Goal: Information Seeking & Learning: Learn about a topic

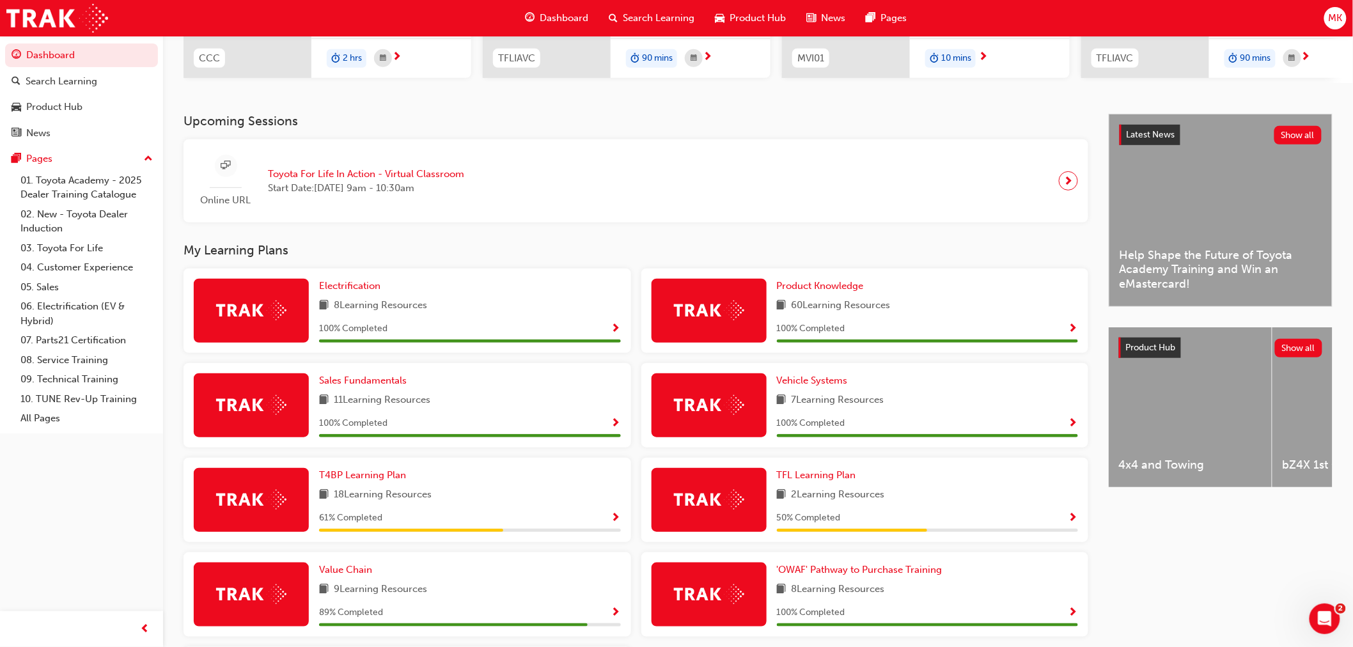
scroll to position [213, 0]
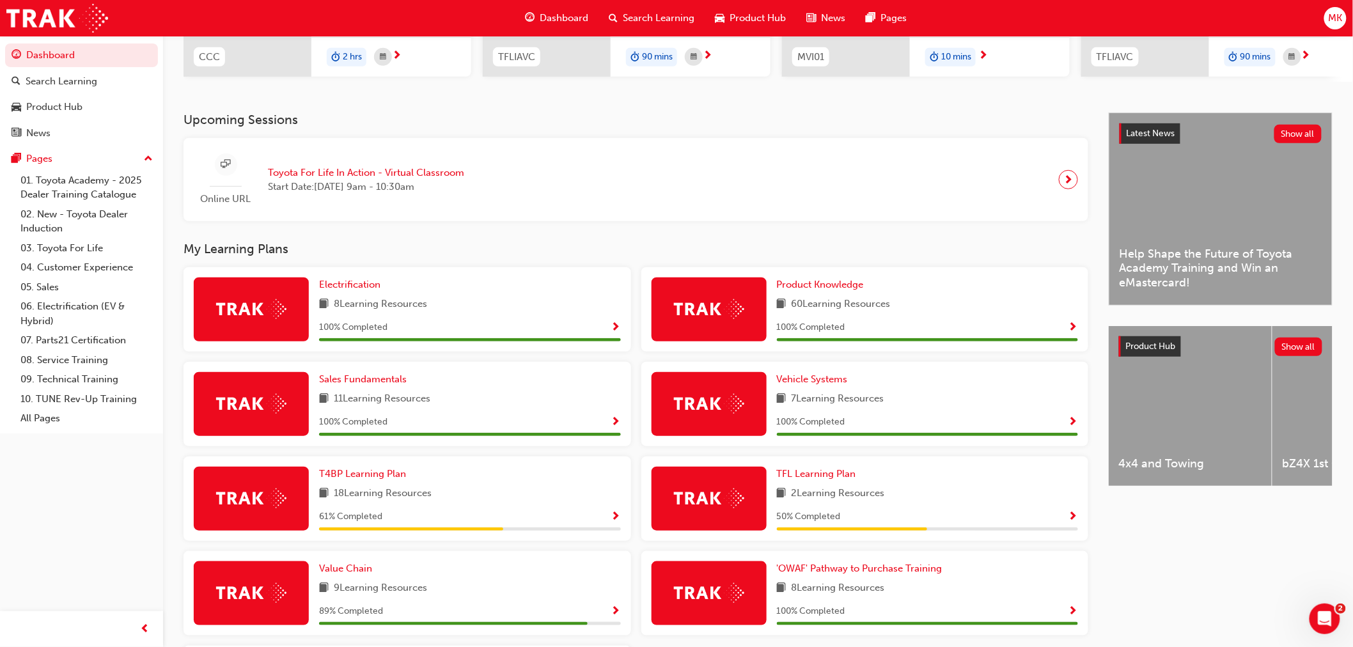
click at [1051, 307] on div "60 Learning Resources" at bounding box center [928, 305] width 302 height 16
click at [1071, 327] on span "Show Progress" at bounding box center [1074, 328] width 10 height 12
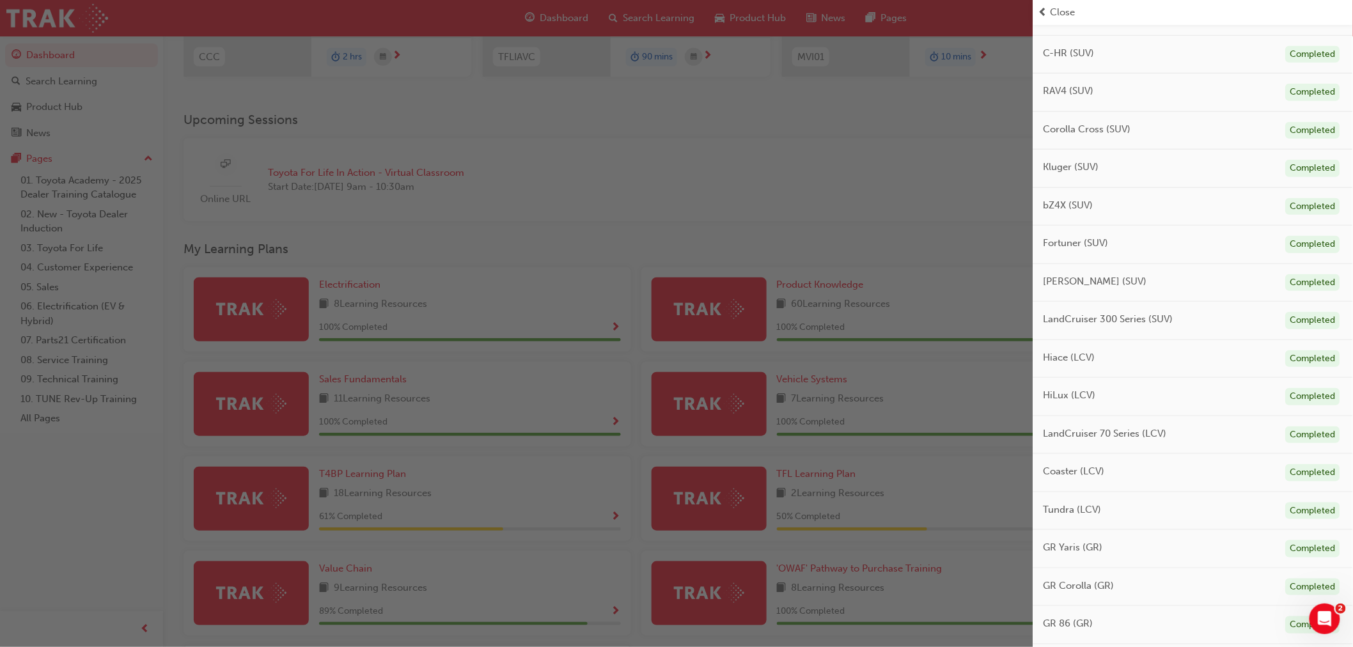
scroll to position [284, 0]
click at [1224, 409] on div "HiLux (LCV) Completed" at bounding box center [1194, 396] width 320 height 38
click at [1086, 398] on span "HiLux (LCV)" at bounding box center [1070, 395] width 52 height 15
click at [1059, 397] on span "HiLux (LCV)" at bounding box center [1070, 395] width 52 height 15
drag, startPoint x: 1121, startPoint y: 389, endPoint x: 1034, endPoint y: 391, distance: 87.6
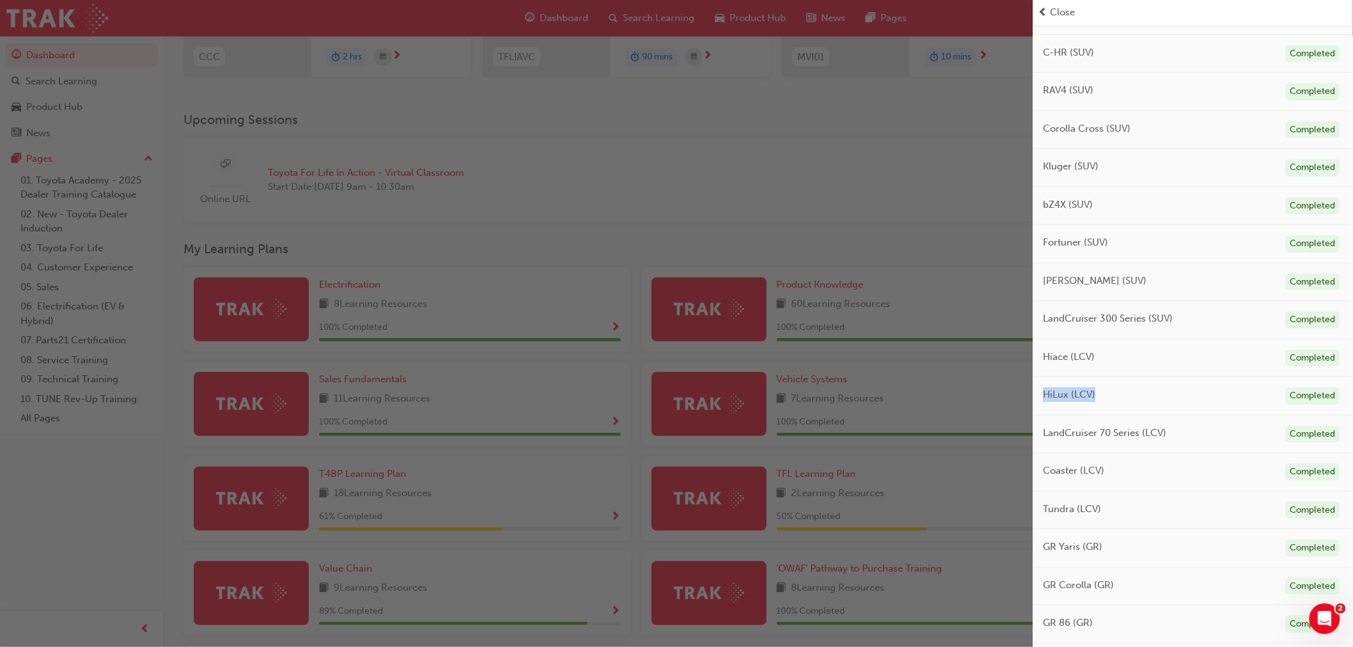
click at [1034, 391] on div "HiLux (LCV) Completed" at bounding box center [1194, 396] width 320 height 38
click at [1122, 391] on div "HiLux (LCV) Completed" at bounding box center [1194, 396] width 320 height 38
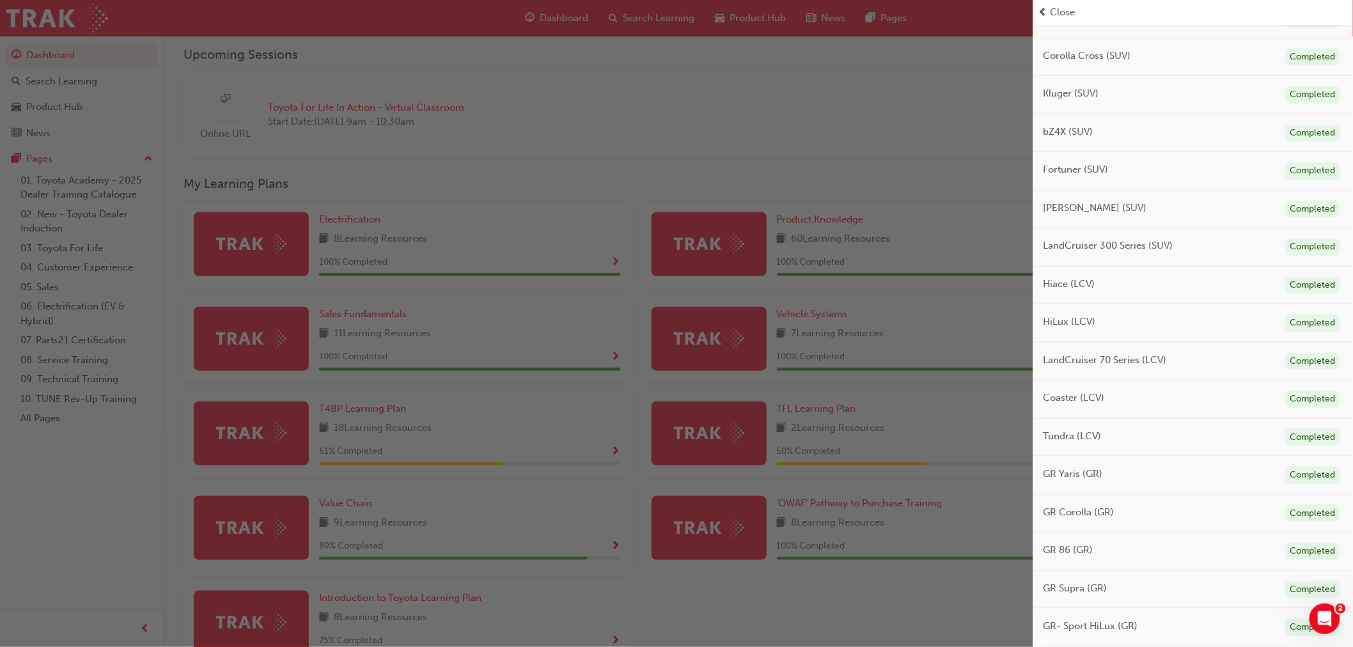
scroll to position [363, 0]
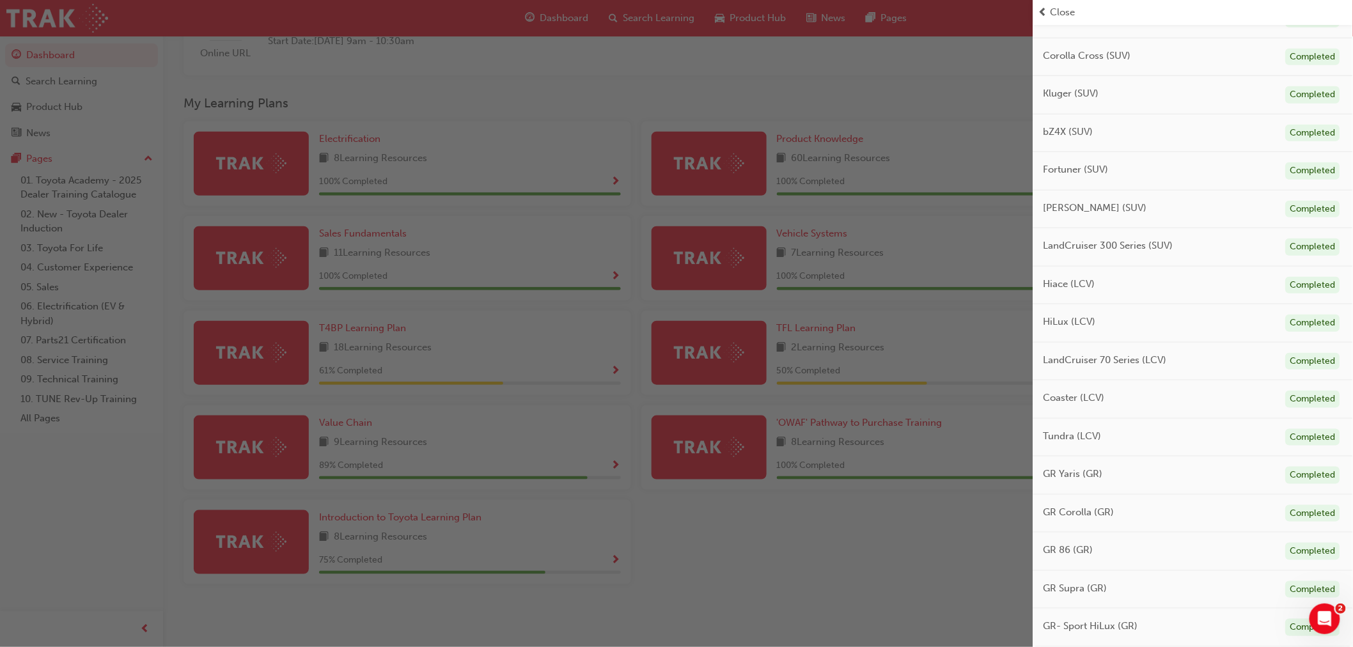
click at [912, 245] on div "button" at bounding box center [517, 323] width 1034 height 647
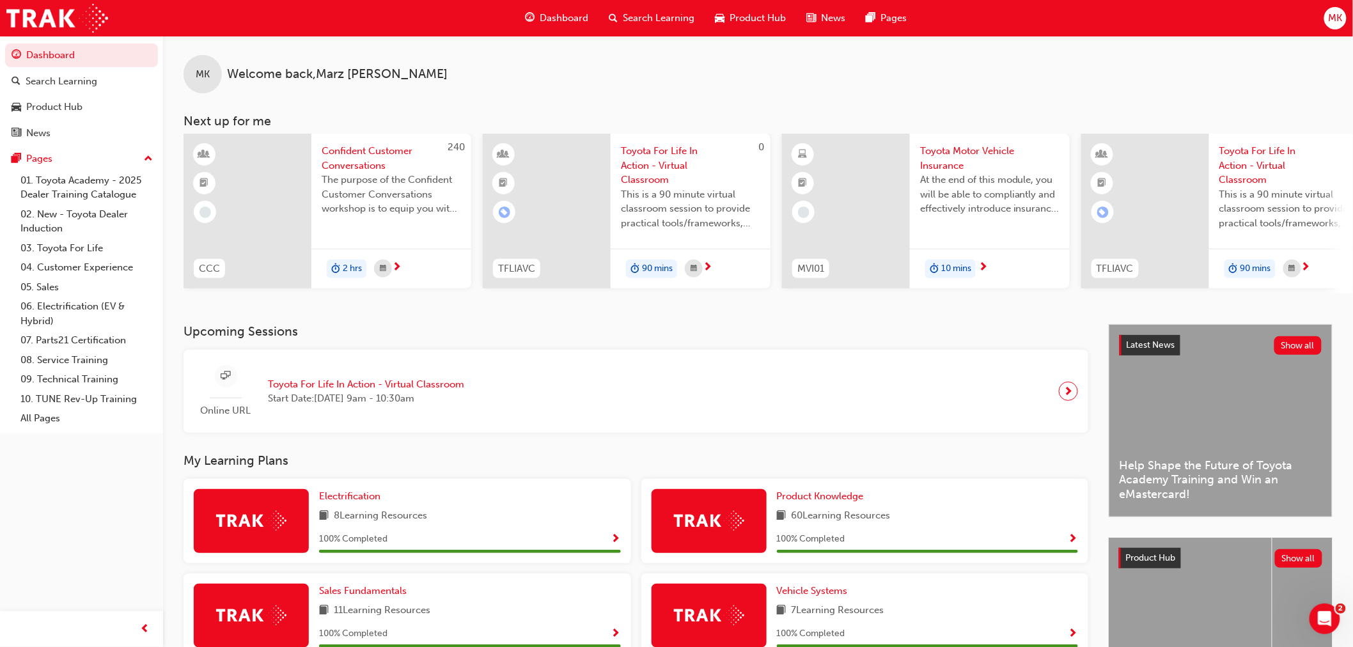
scroll to position [0, 0]
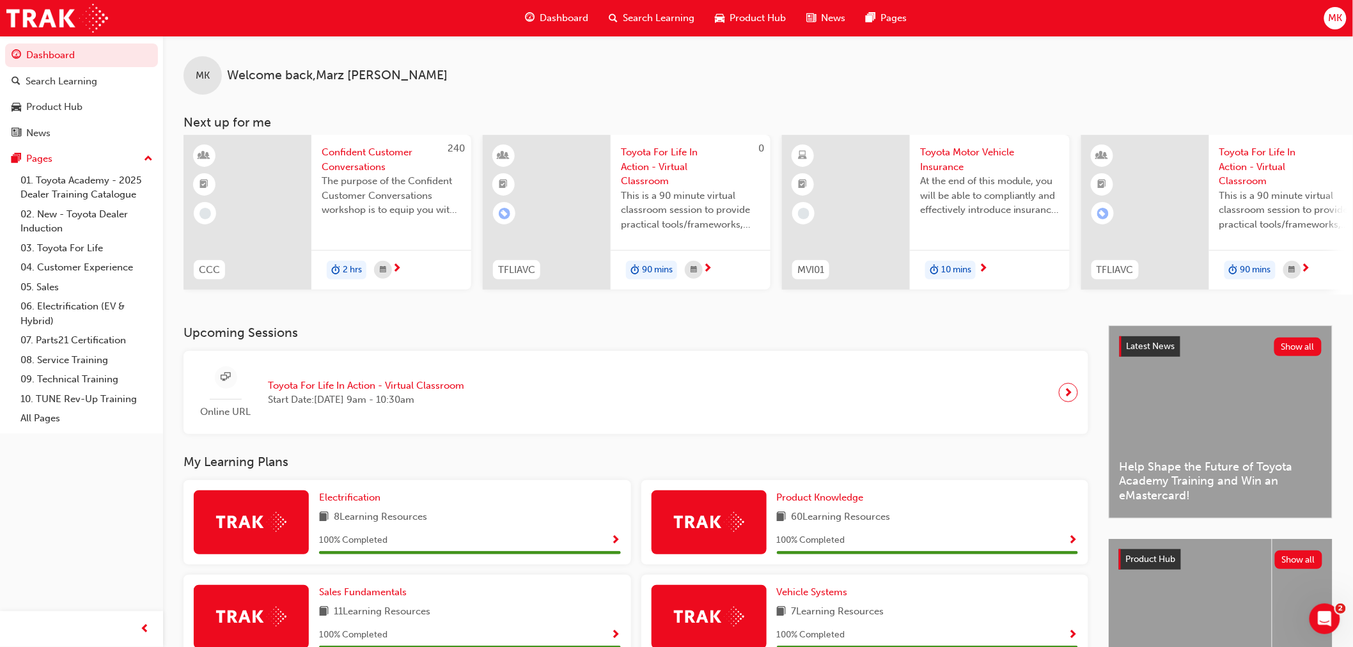
click at [656, 17] on span "Search Learning" at bounding box center [660, 18] width 72 height 15
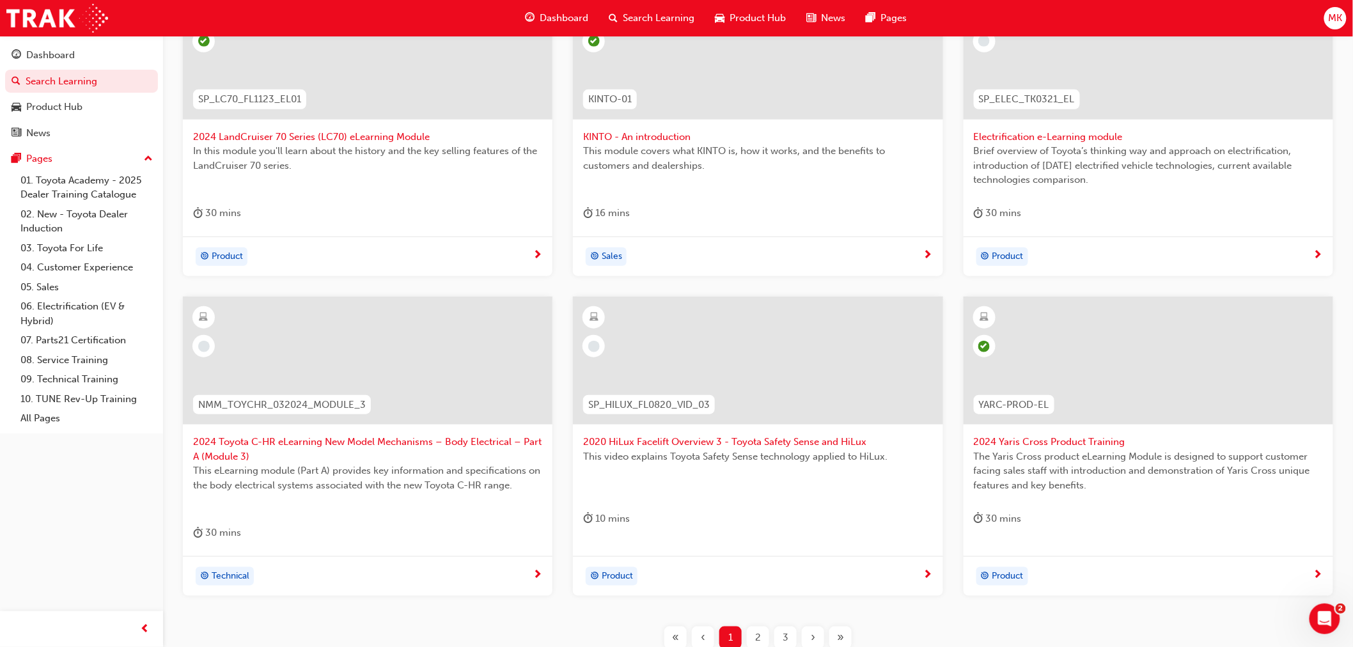
scroll to position [411, 0]
